Goal: Information Seeking & Learning: Learn about a topic

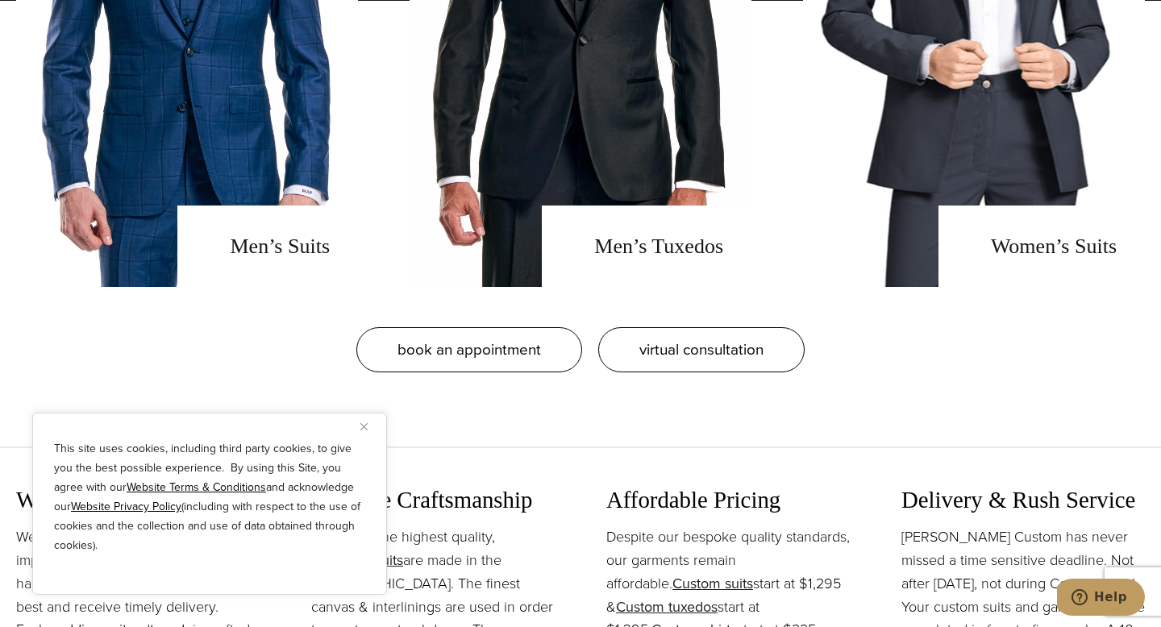
scroll to position [1460, 0]
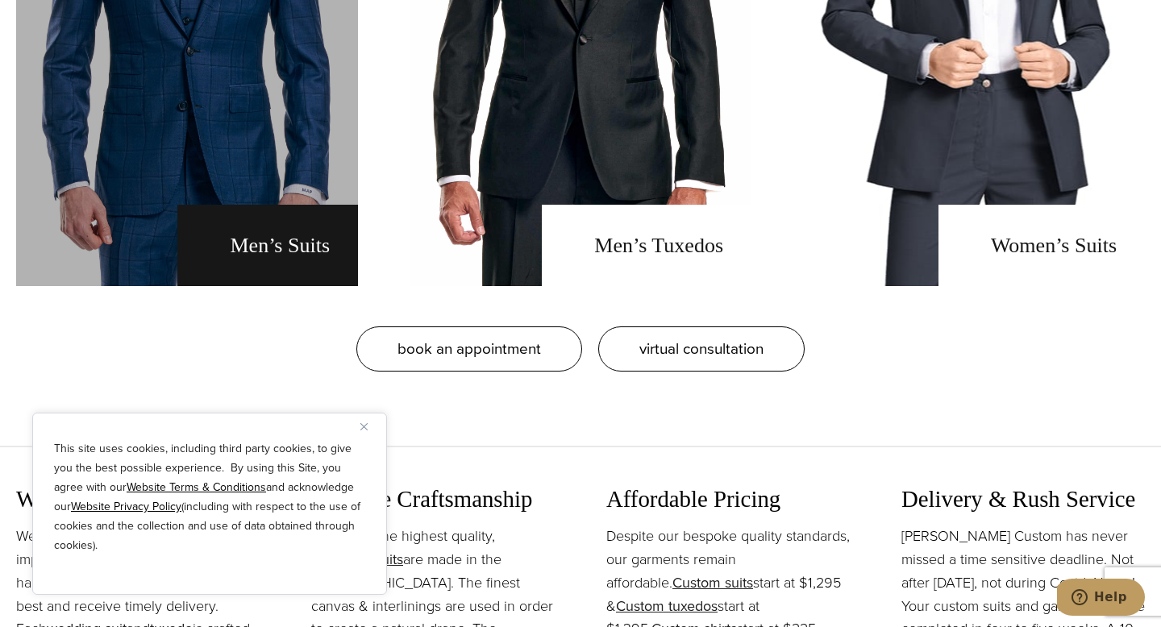
click at [281, 249] on link "men's suits" at bounding box center [187, 0] width 342 height 573
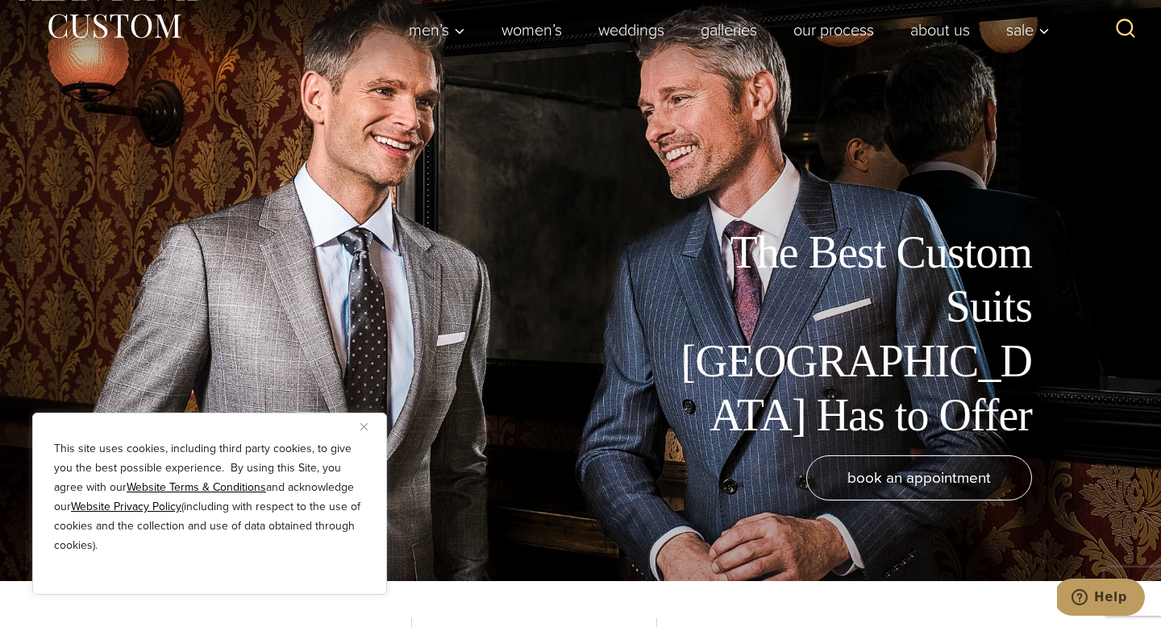
scroll to position [52, 0]
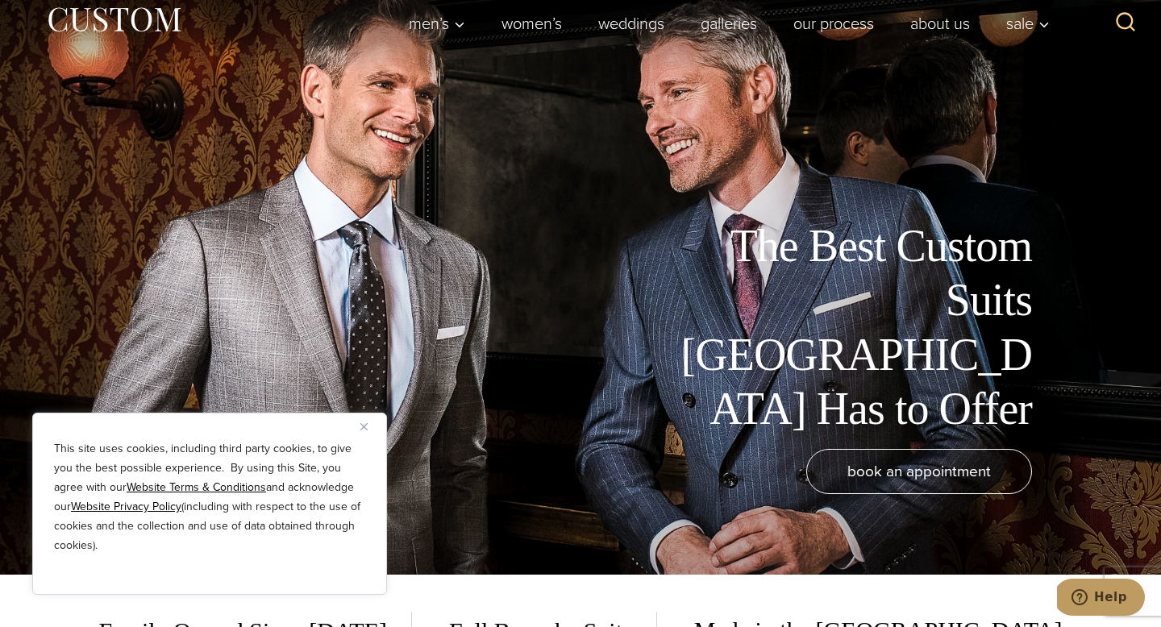
click at [363, 424] on img "Close" at bounding box center [363, 426] width 7 height 7
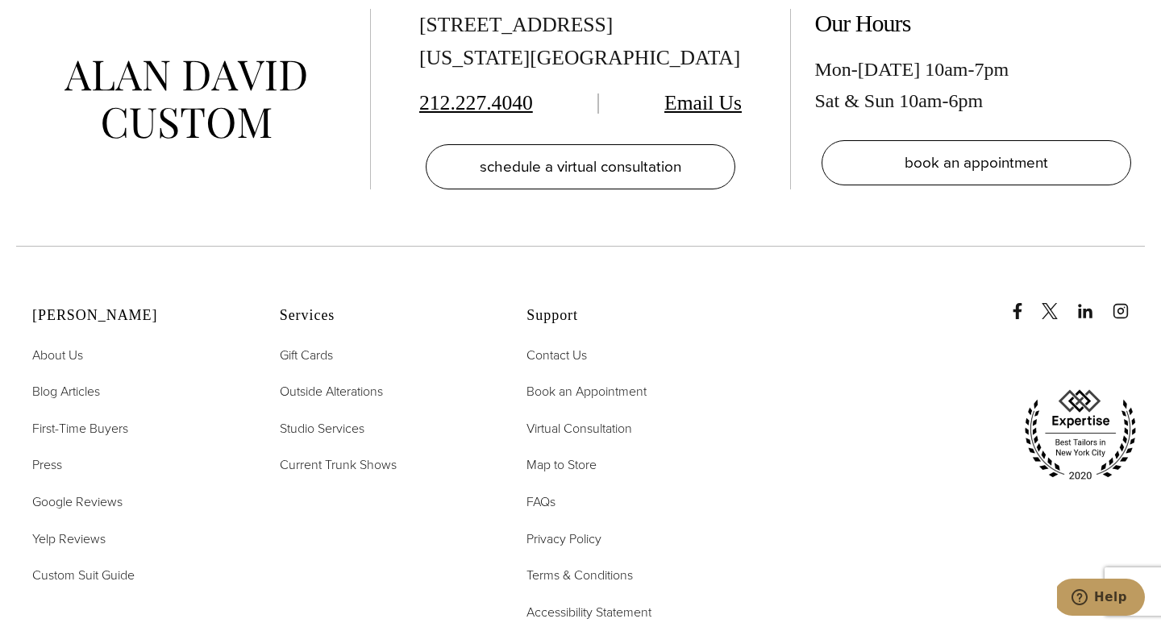
scroll to position [9304, 0]
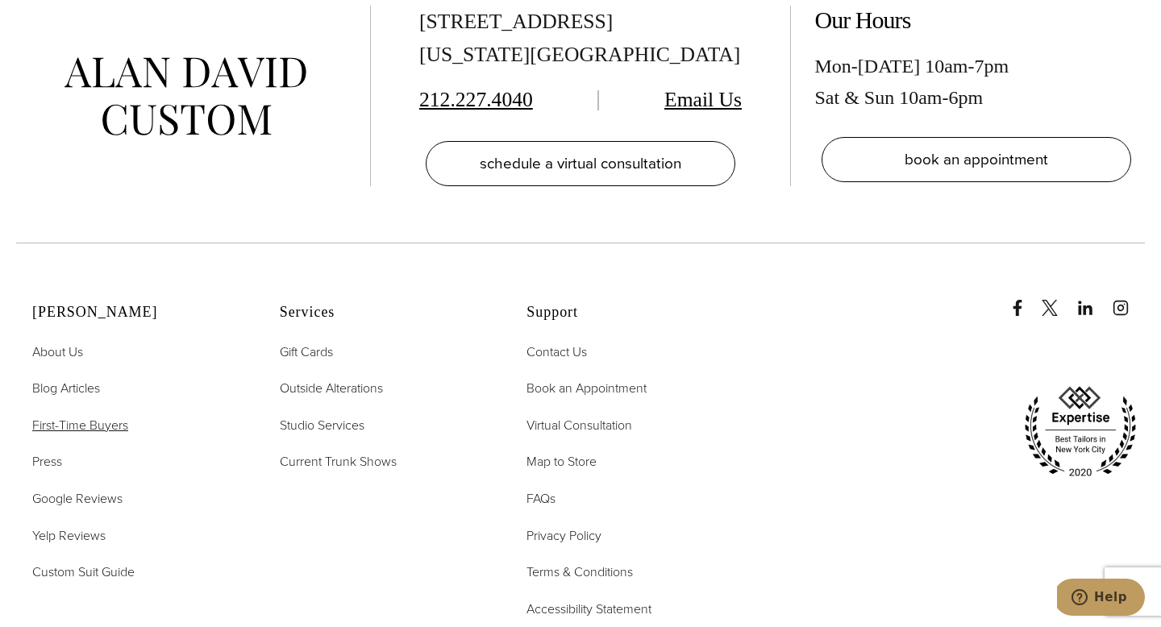
click at [90, 416] on span "First-Time Buyers" at bounding box center [80, 425] width 96 height 19
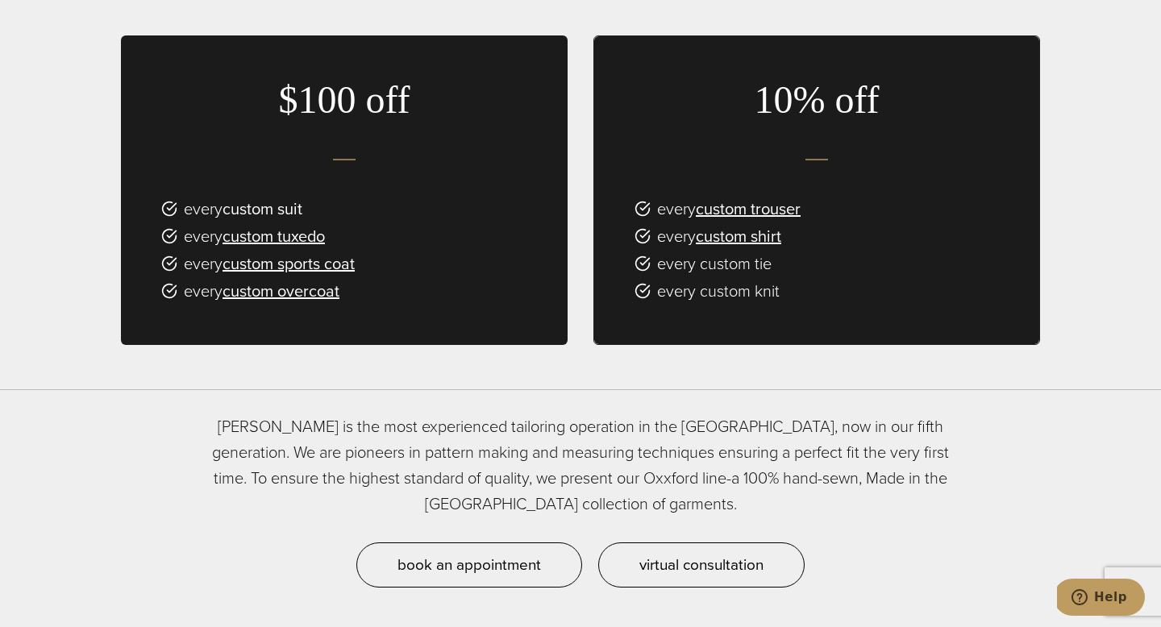
scroll to position [1073, 0]
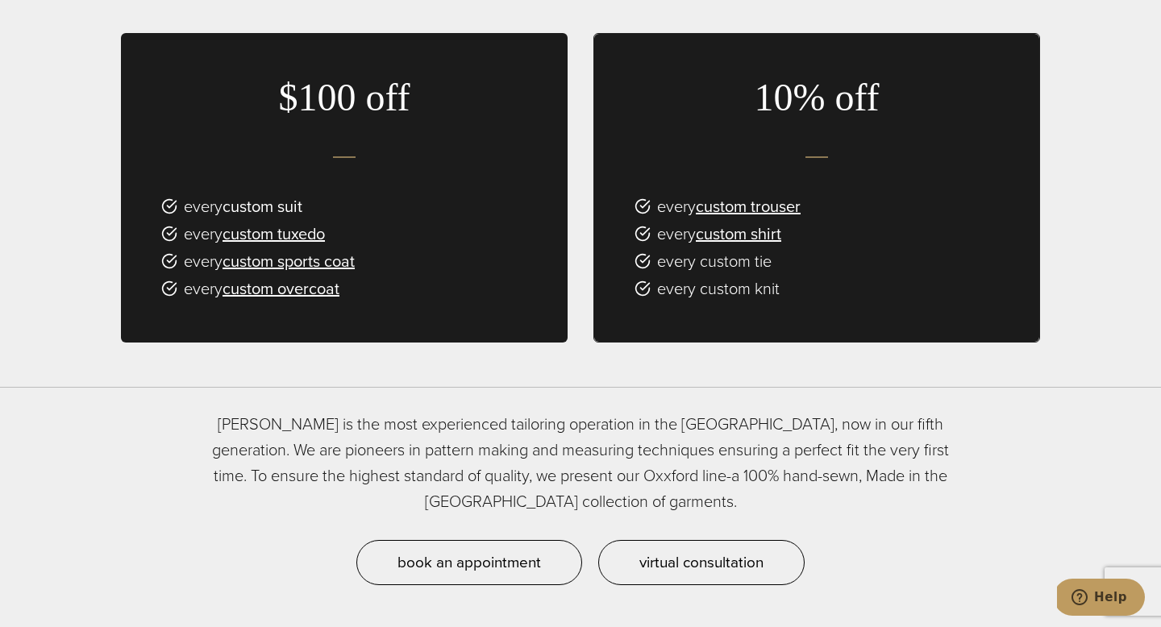
click at [264, 194] on link "custom suit" at bounding box center [263, 206] width 80 height 24
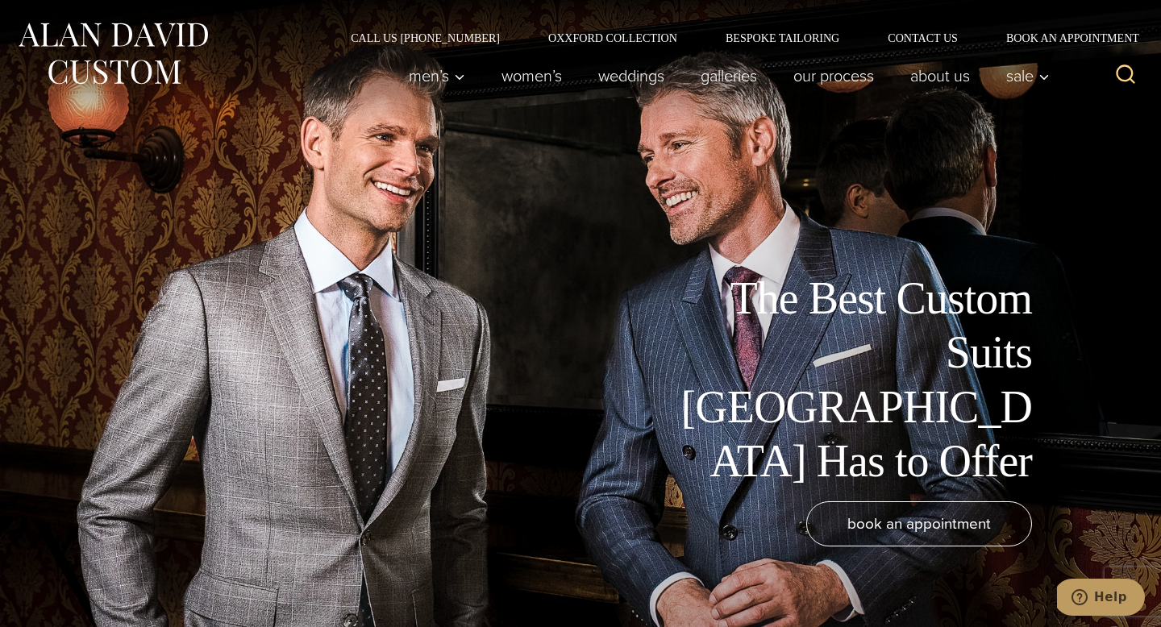
scroll to position [6, 0]
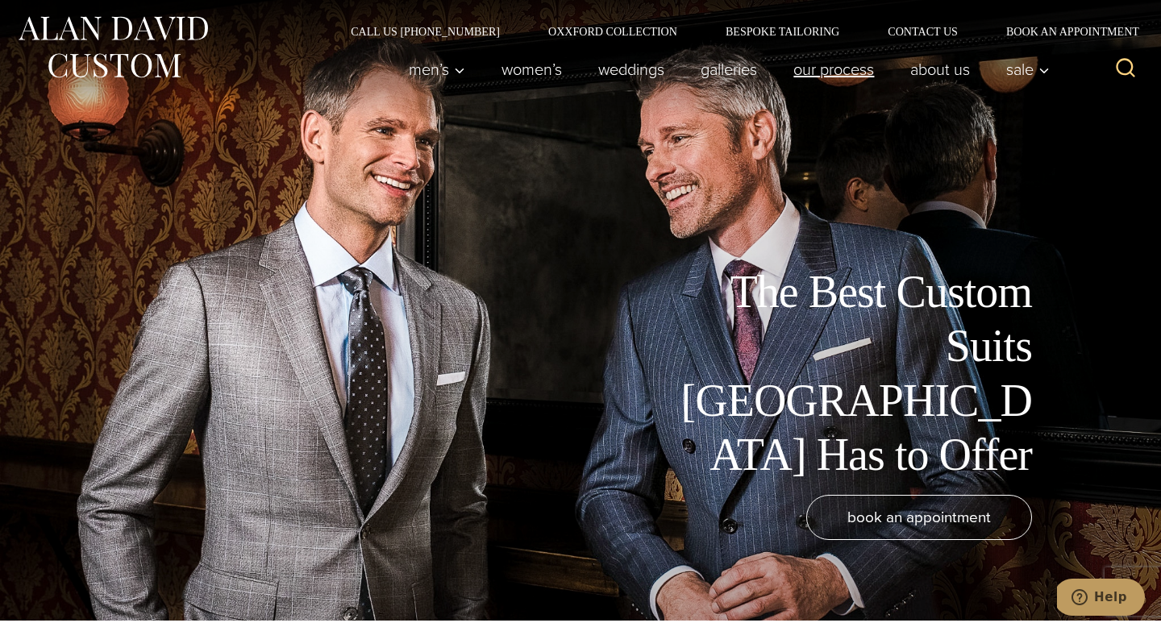
click at [848, 82] on link "Our Process" at bounding box center [834, 69] width 117 height 32
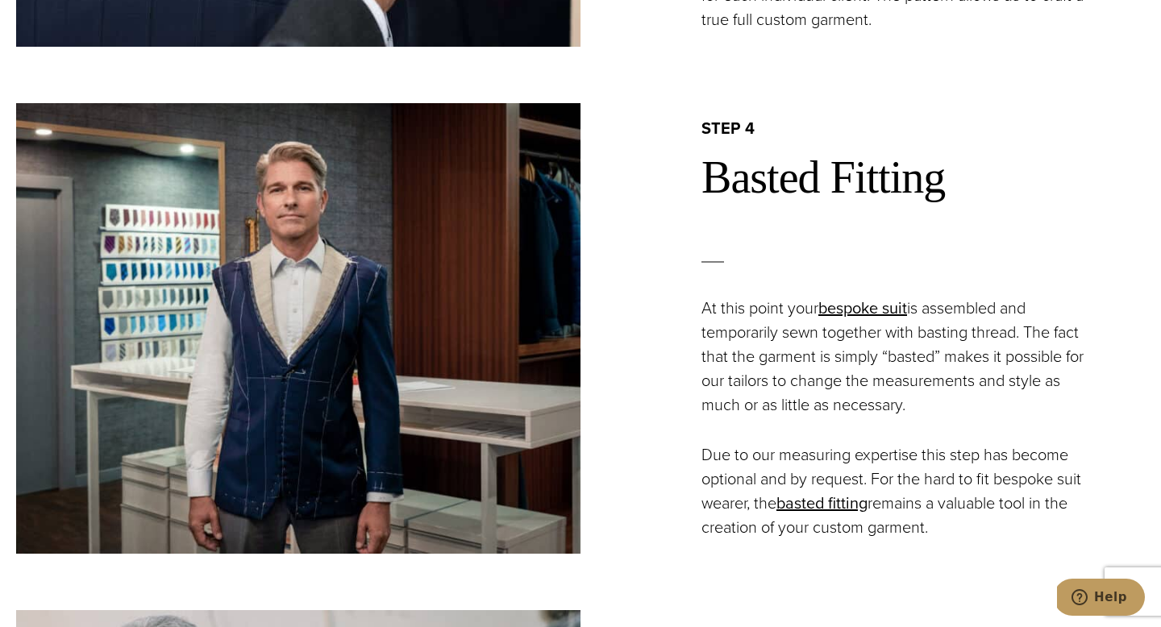
scroll to position [2467, 0]
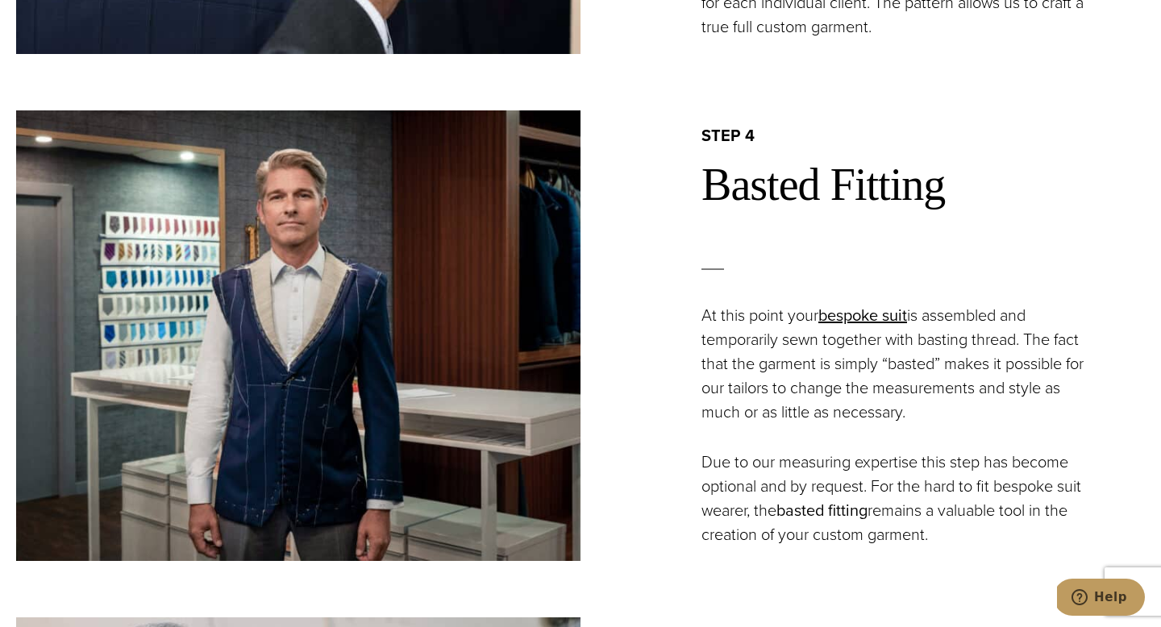
click at [832, 502] on link "basted fitting" at bounding box center [822, 510] width 91 height 24
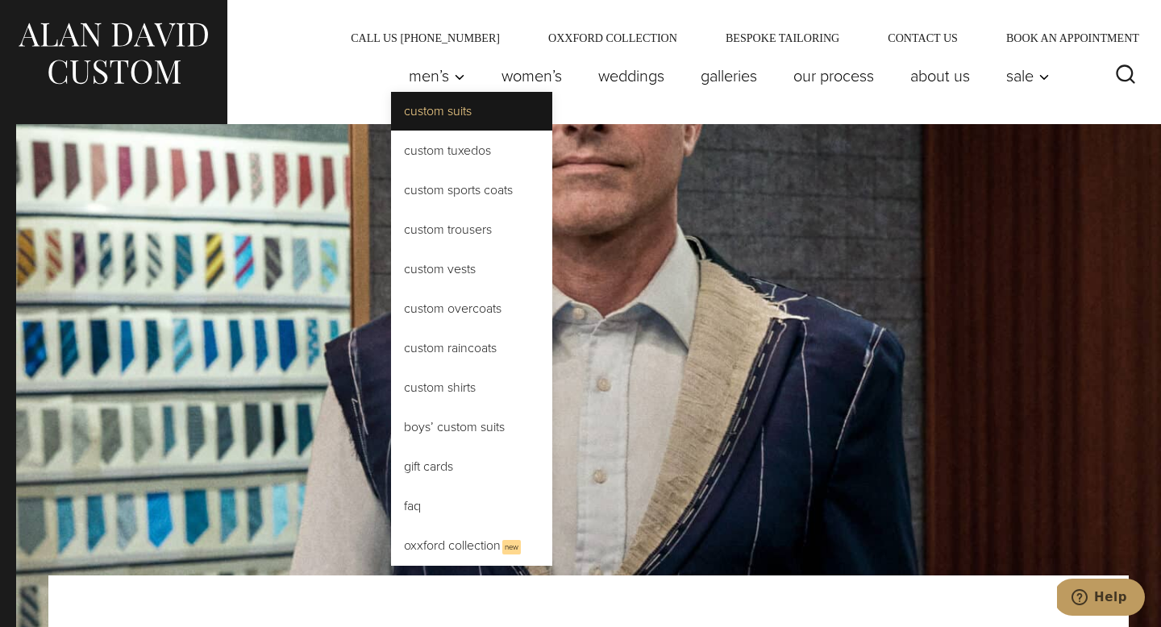
click at [430, 113] on link "Custom Suits" at bounding box center [471, 111] width 161 height 39
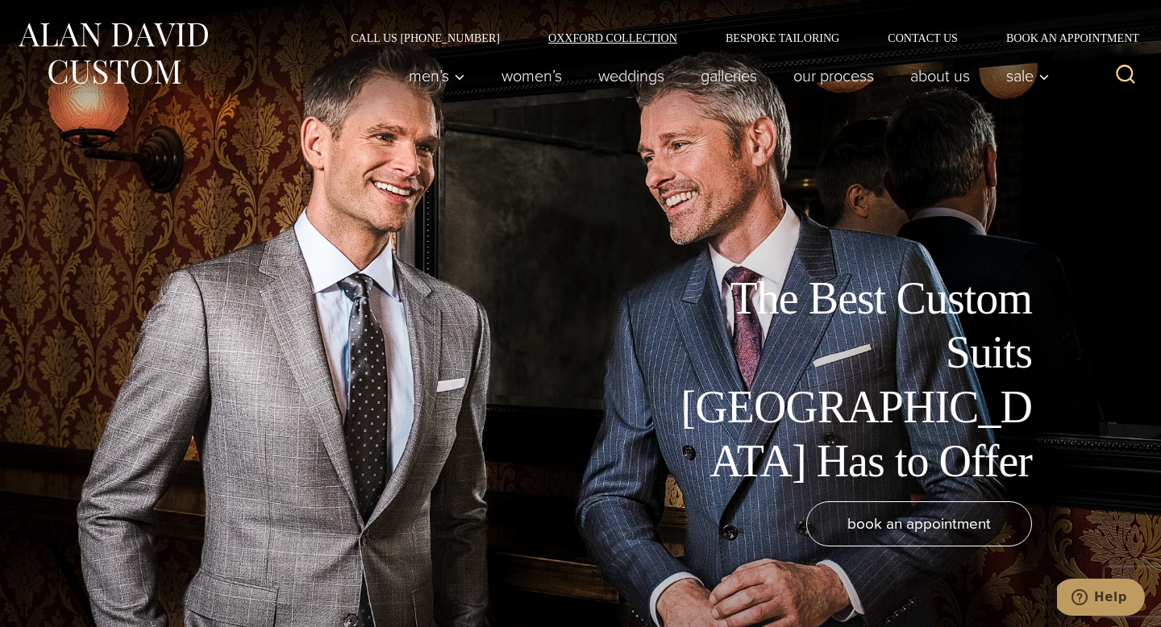
click at [578, 35] on link "Oxxford Collection" at bounding box center [612, 37] width 177 height 11
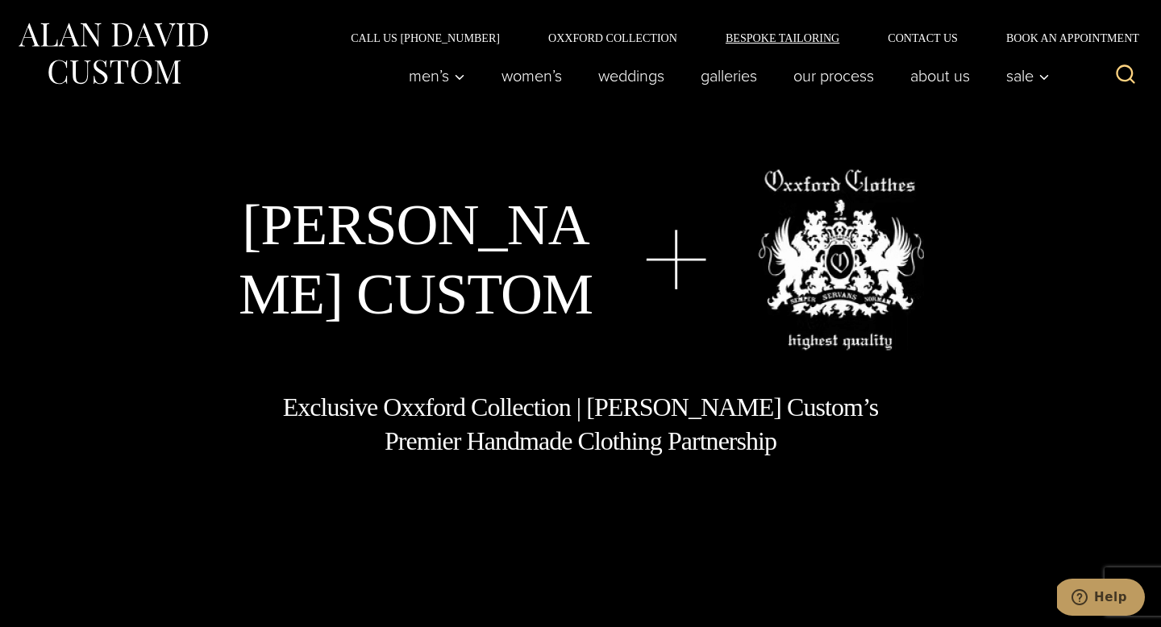
click at [773, 36] on link "Bespoke Tailoring" at bounding box center [783, 37] width 162 height 11
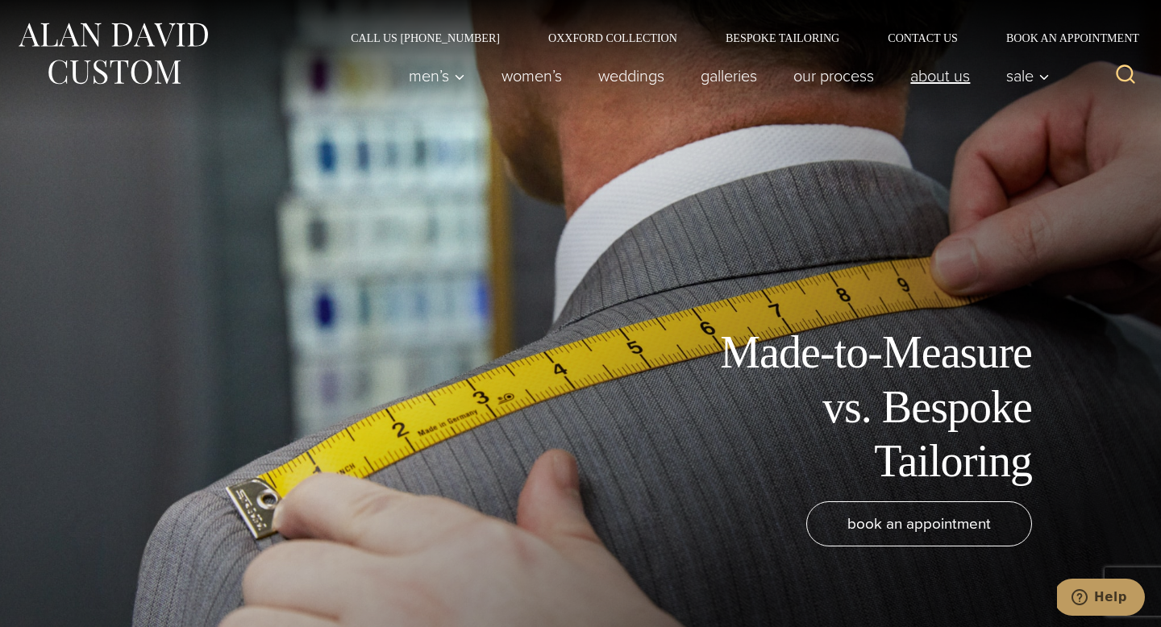
click at [935, 75] on link "About Us" at bounding box center [941, 76] width 96 height 32
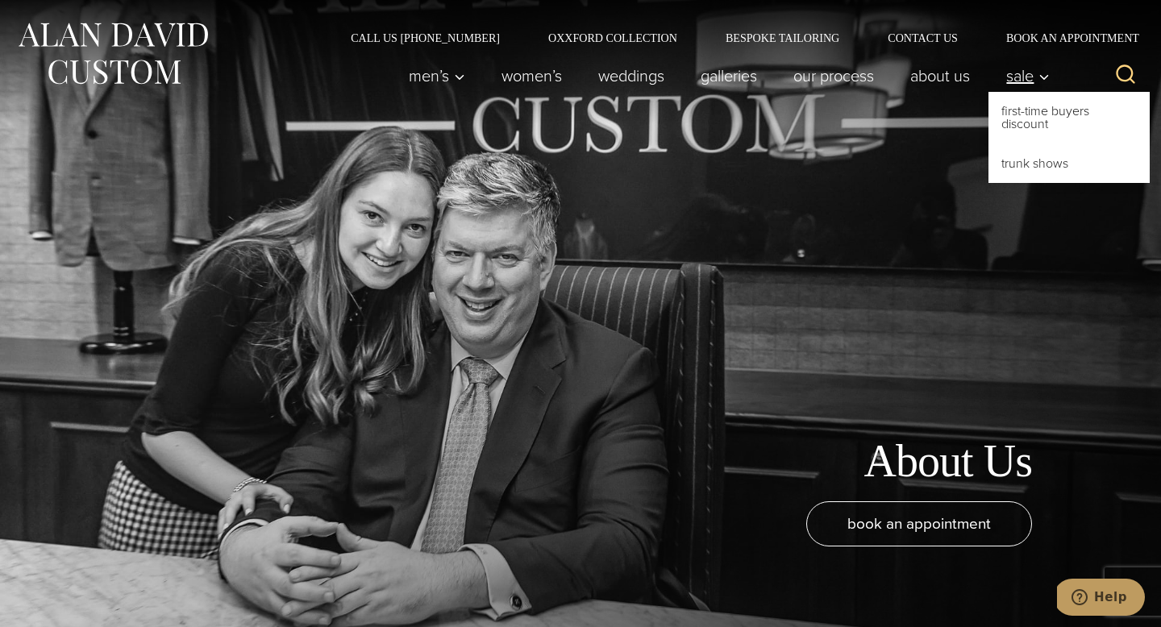
click at [1035, 81] on span "Sale" at bounding box center [1028, 76] width 44 height 16
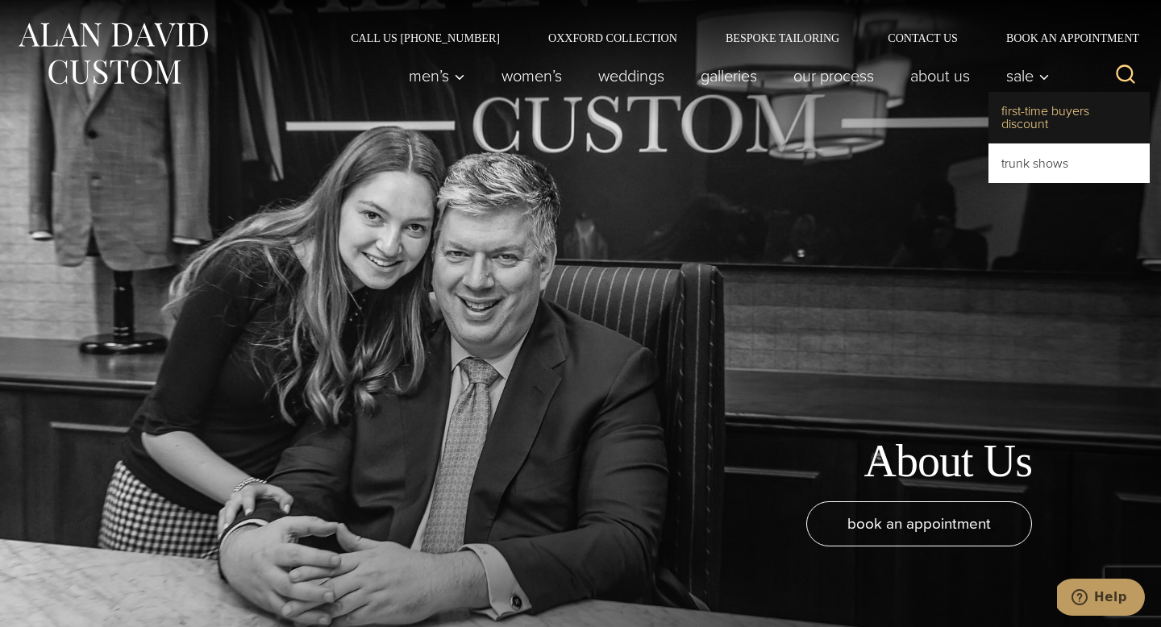
click at [1034, 113] on link "First-Time Buyers Discount" at bounding box center [1069, 118] width 161 height 52
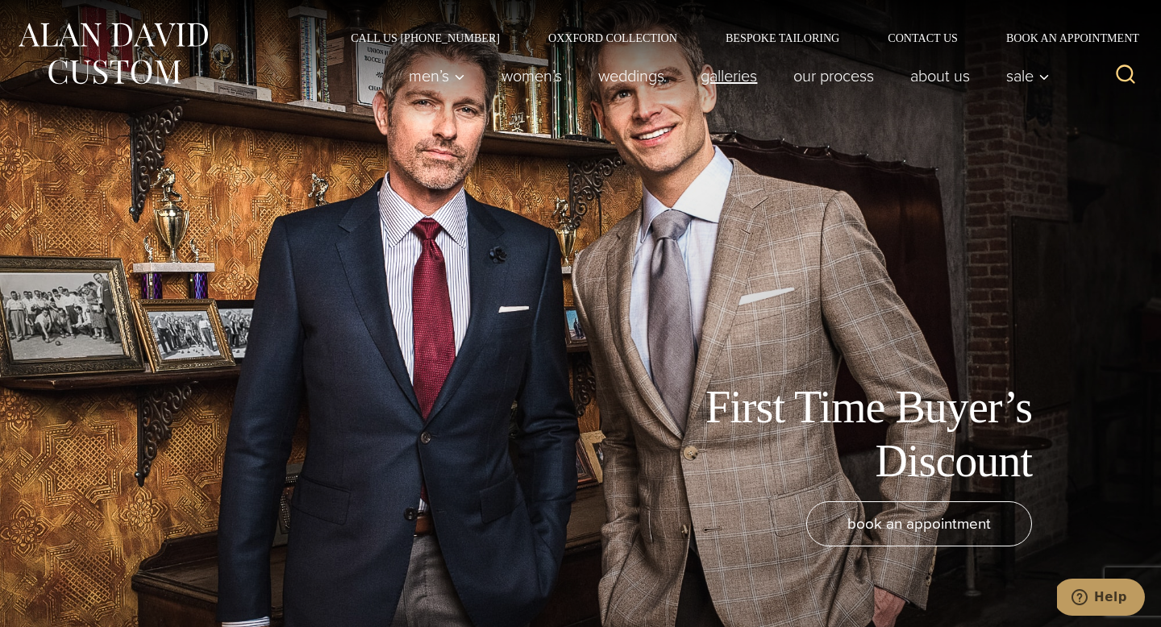
click at [730, 77] on link "Galleries" at bounding box center [729, 76] width 93 height 32
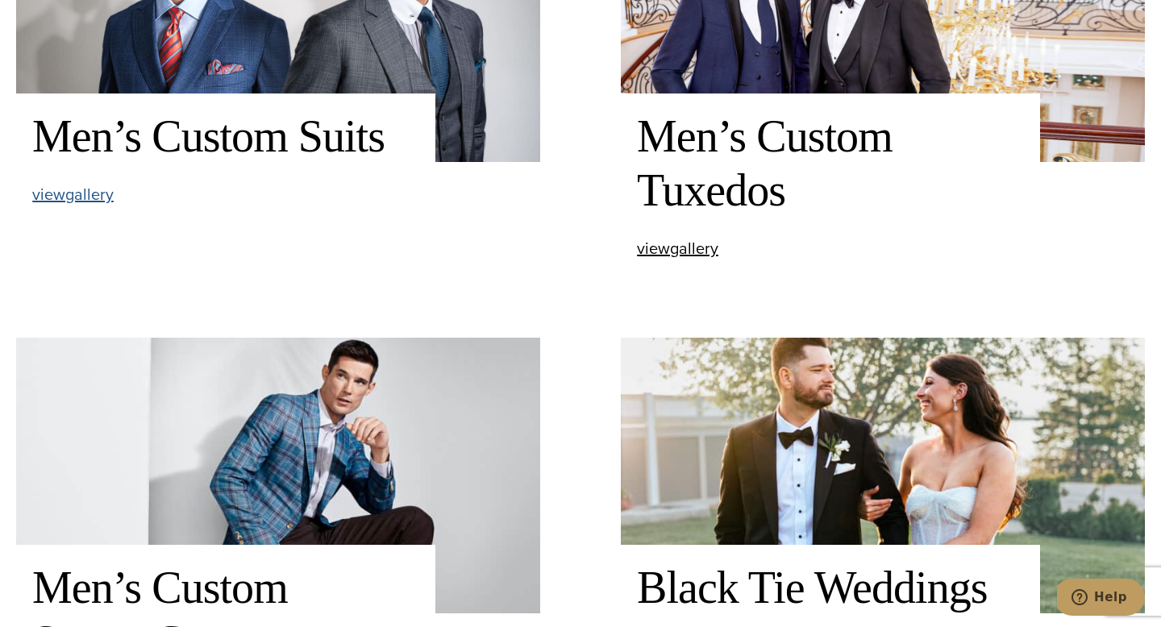
scroll to position [799, 0]
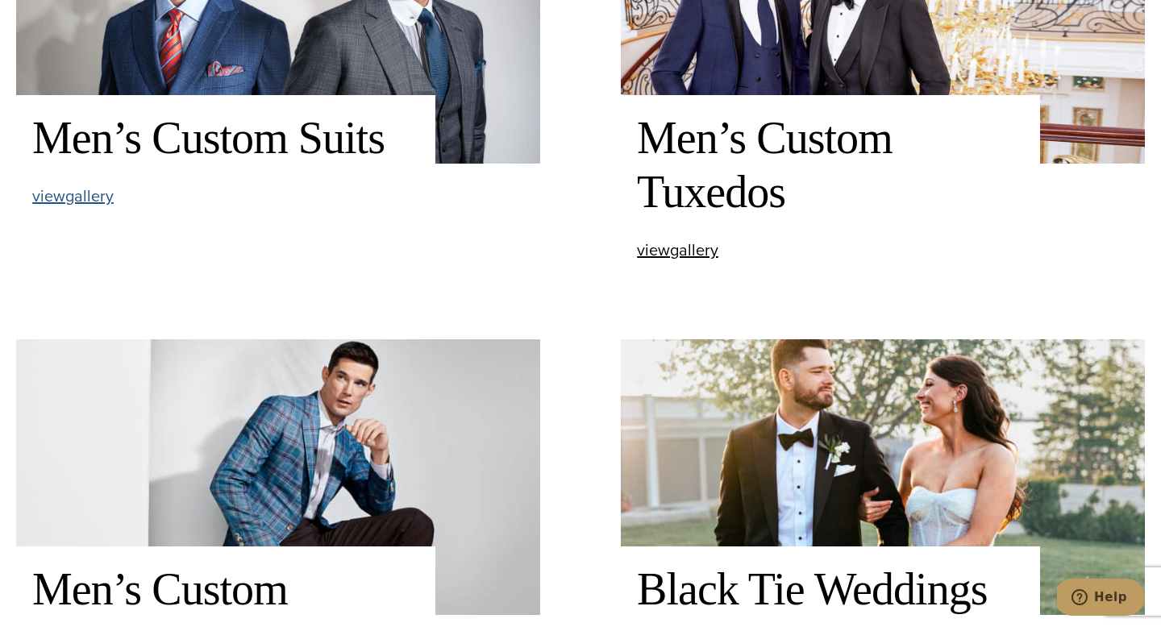
click at [68, 201] on span "view Men’s Custom Suits gallery" at bounding box center [72, 196] width 81 height 24
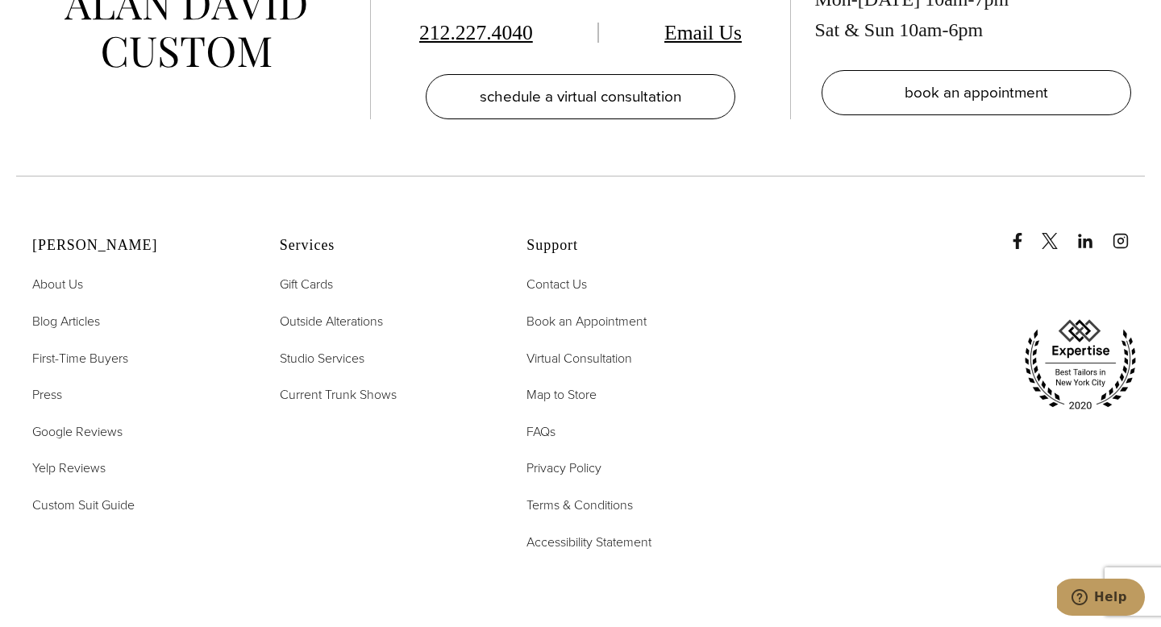
scroll to position [7935, 0]
click at [85, 435] on span "Google Reviews" at bounding box center [77, 431] width 90 height 19
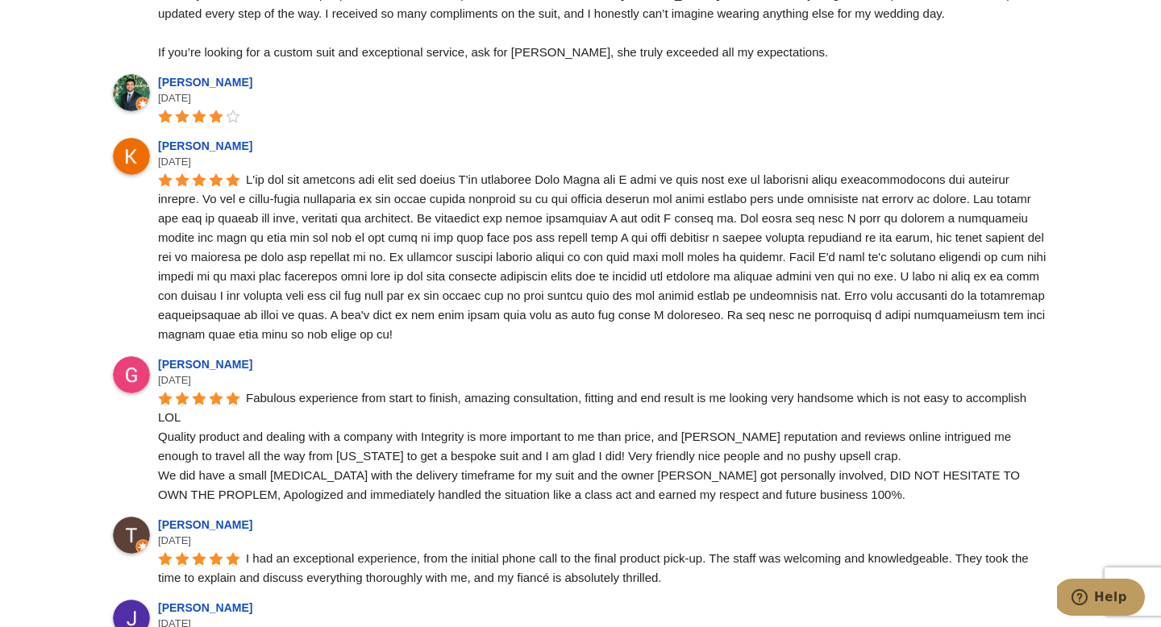
scroll to position [2487, 0]
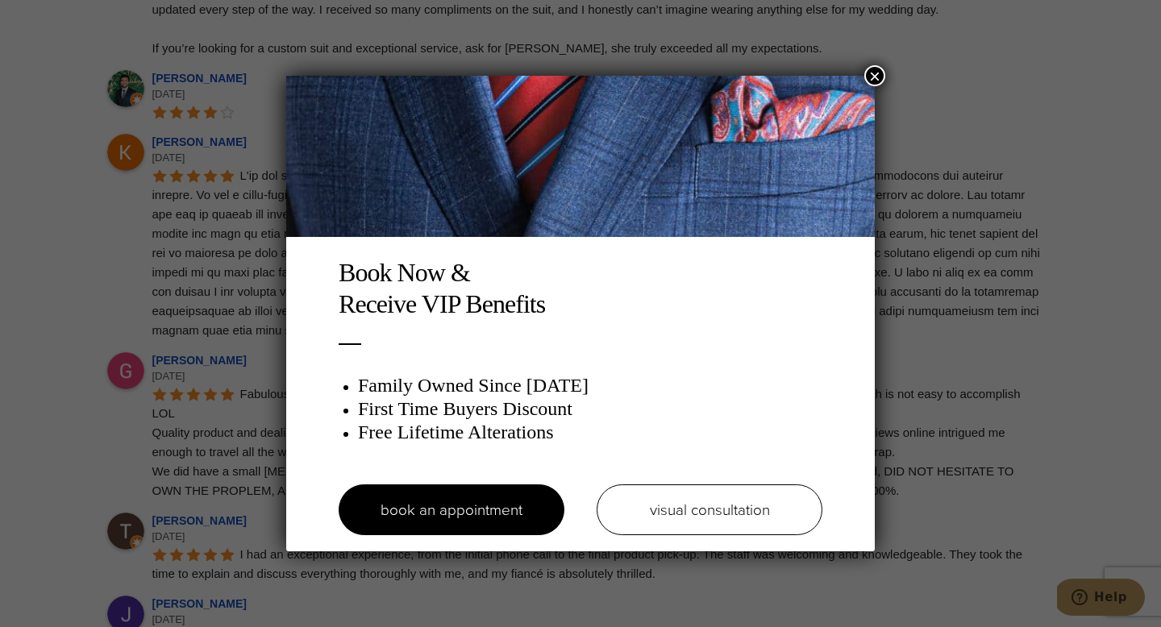
click at [874, 77] on button "×" at bounding box center [874, 75] width 21 height 21
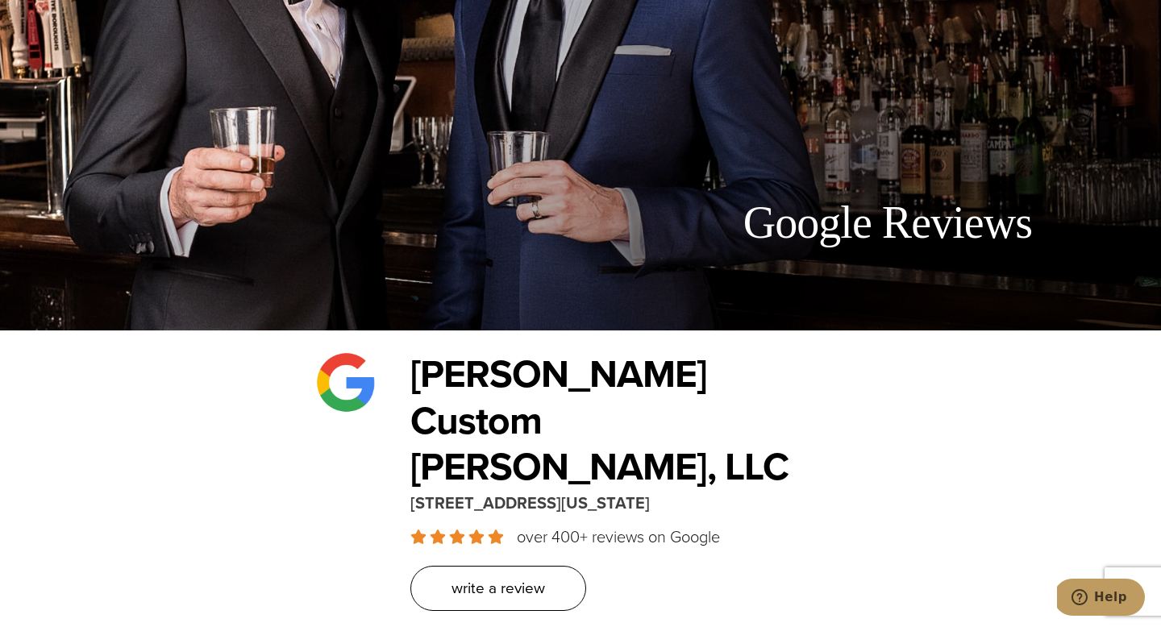
scroll to position [0, 0]
